Goal: Information Seeking & Learning: Learn about a topic

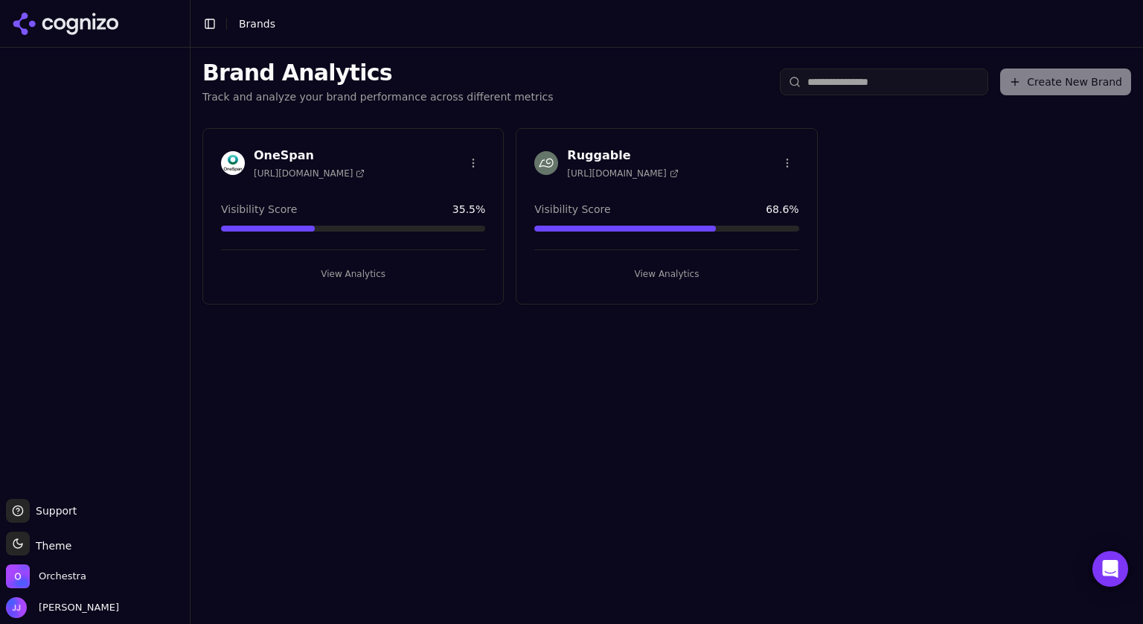
click at [661, 280] on button "View Analytics" at bounding box center [666, 274] width 264 height 24
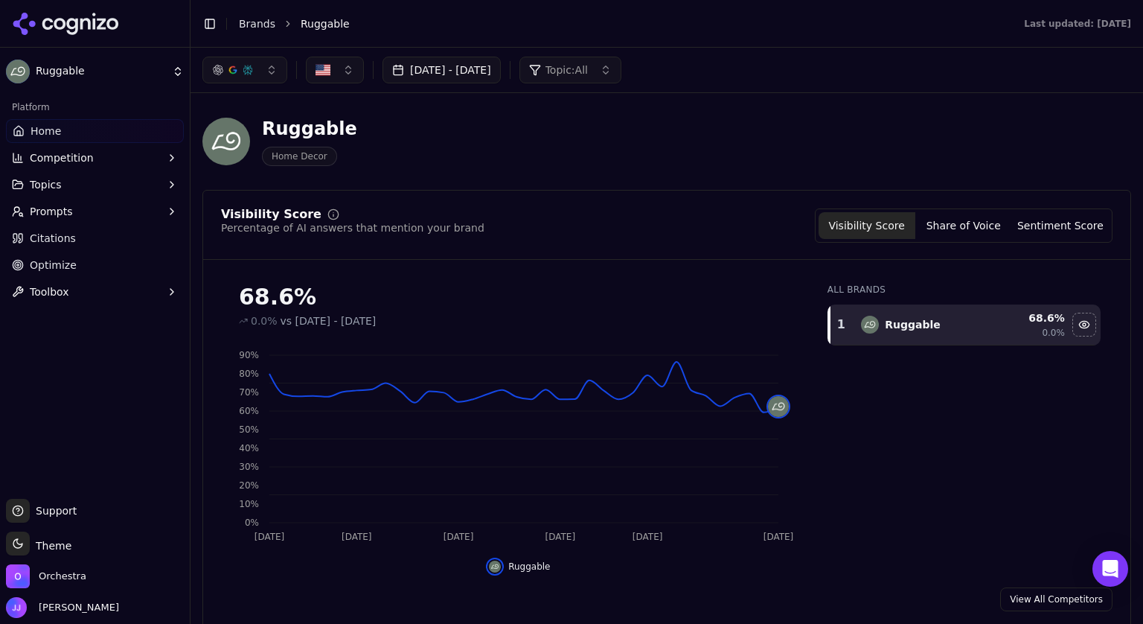
click at [588, 63] on span "Topic: All" at bounding box center [567, 70] width 42 height 15
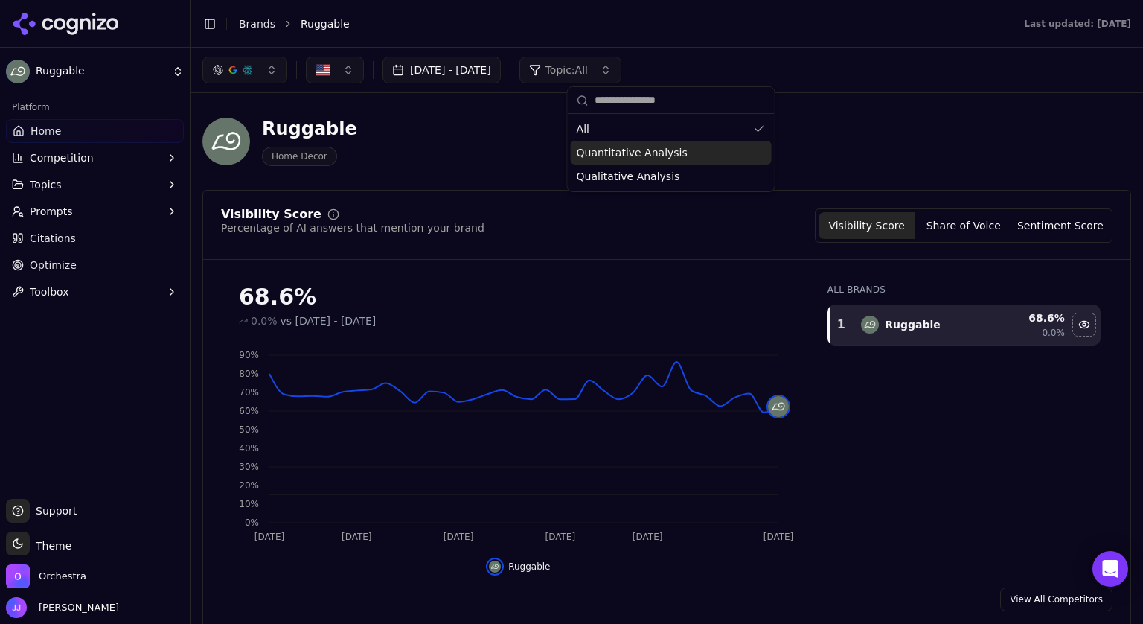
click at [648, 155] on span "Quantitative Analysis" at bounding box center [632, 152] width 111 height 15
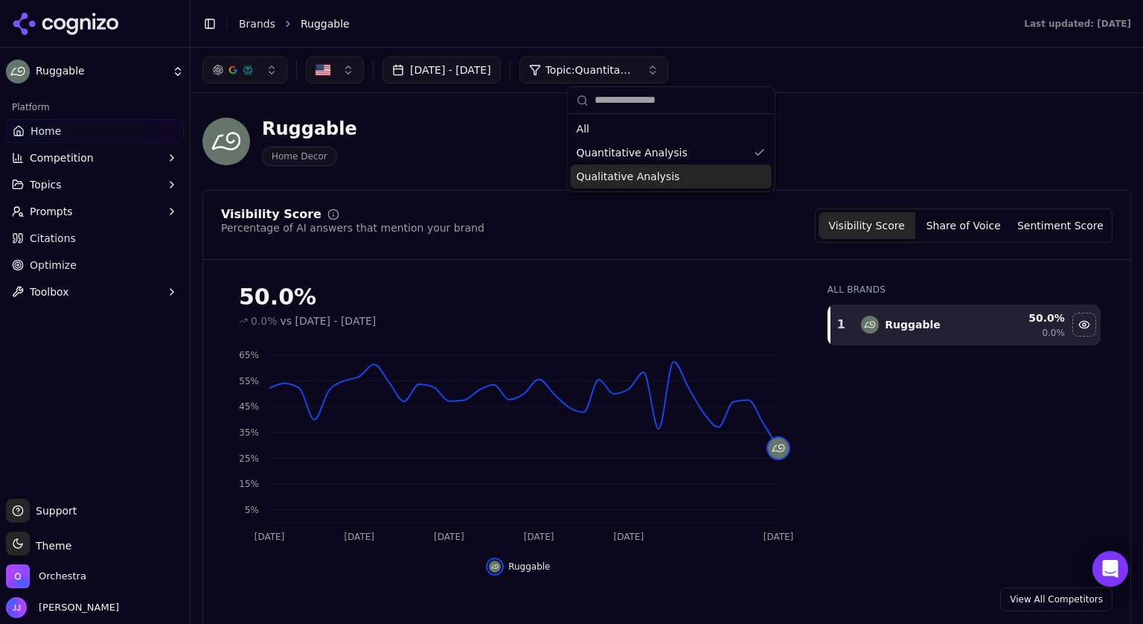
click at [628, 175] on span "Qualitative Analysis" at bounding box center [628, 176] width 103 height 15
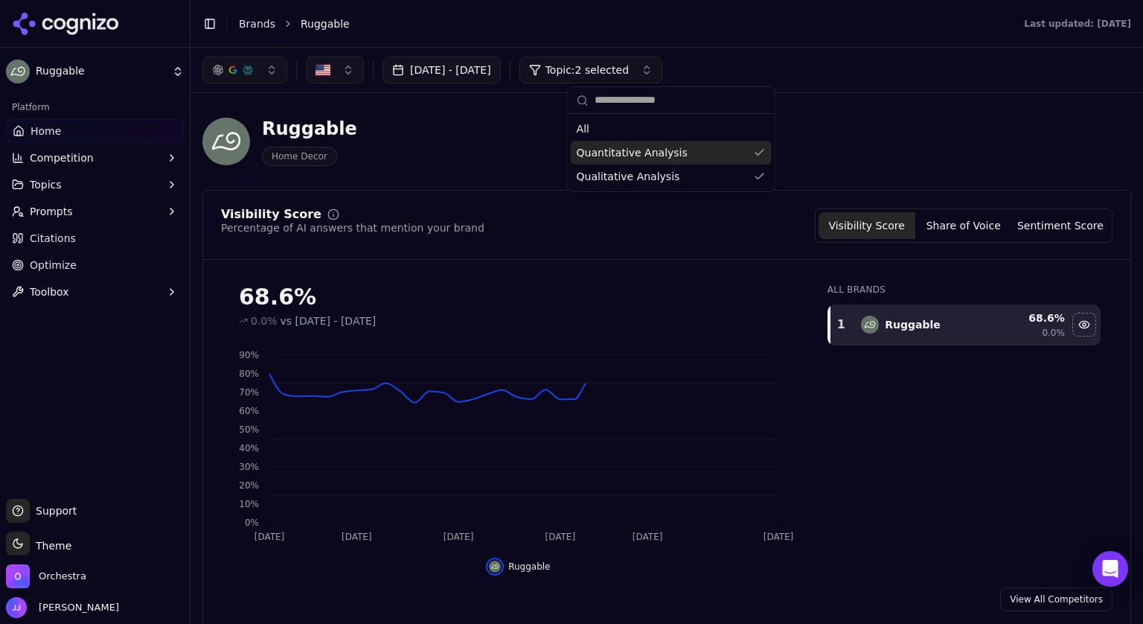
click at [656, 157] on span "Quantitative Analysis" at bounding box center [632, 152] width 111 height 15
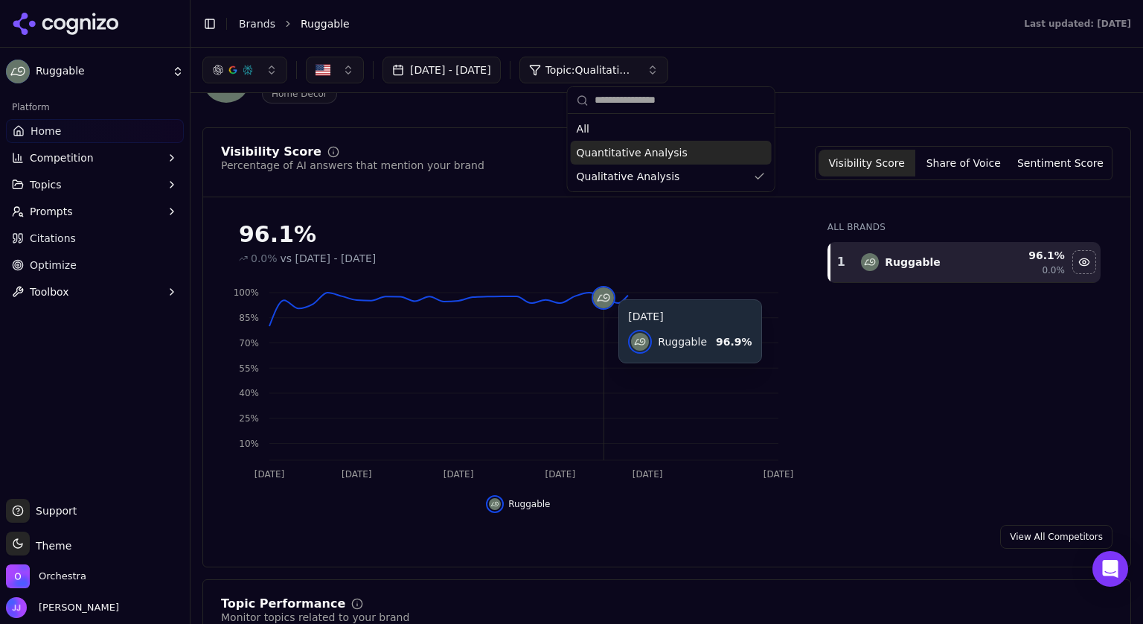
scroll to position [64, 0]
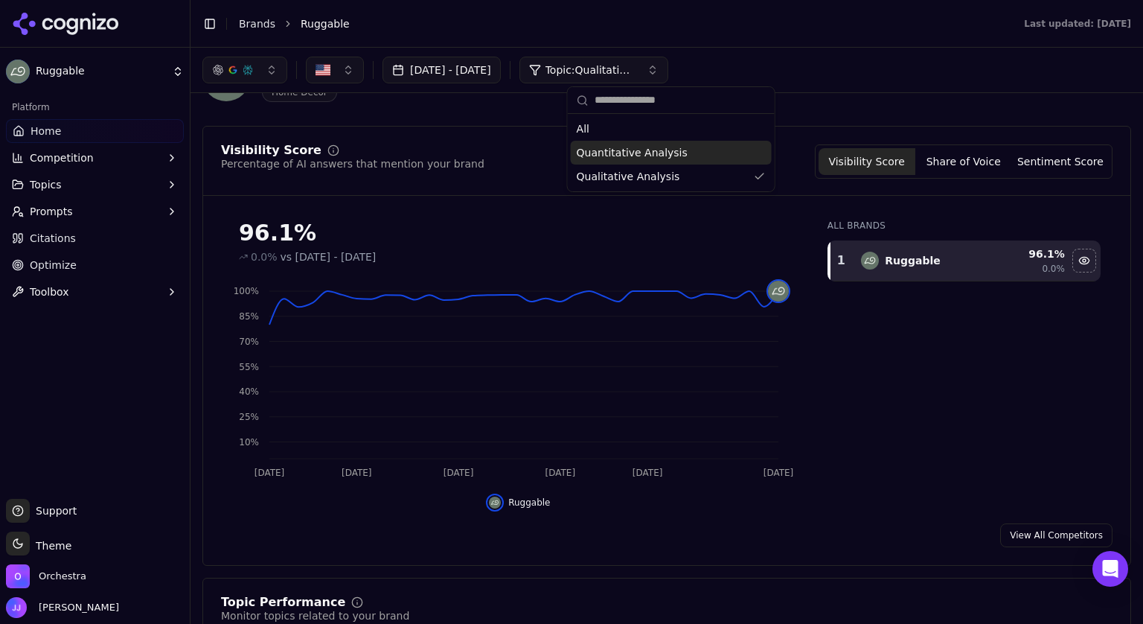
click at [48, 243] on span "Citations" at bounding box center [53, 238] width 46 height 15
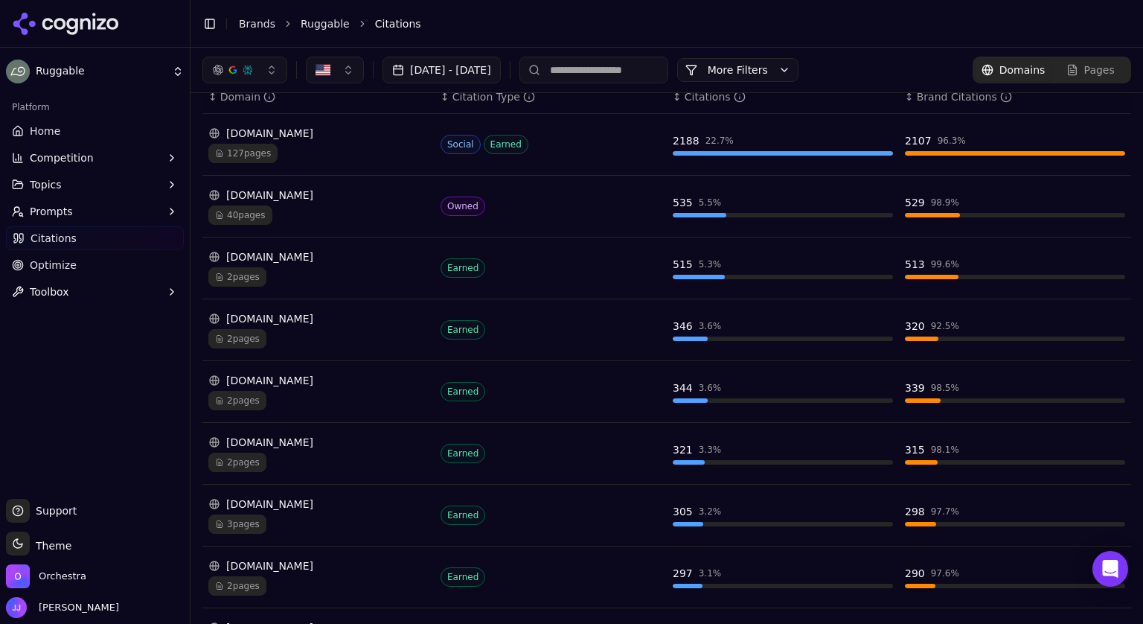
scroll to position [202, 0]
